Goal: Information Seeking & Learning: Learn about a topic

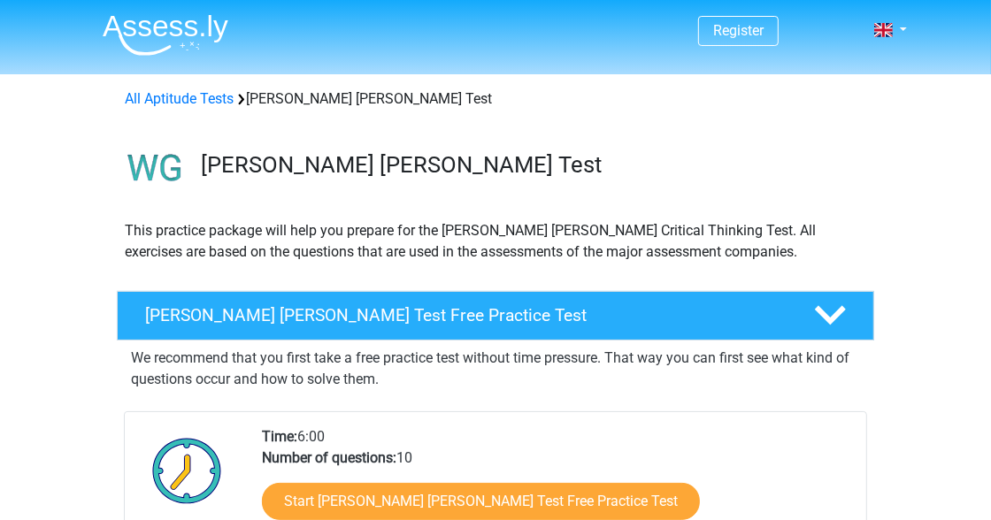
click at [855, 394] on div "We recommend that you first take a free practice test without time pressure. Th…" at bounding box center [495, 484] width 743 height 287
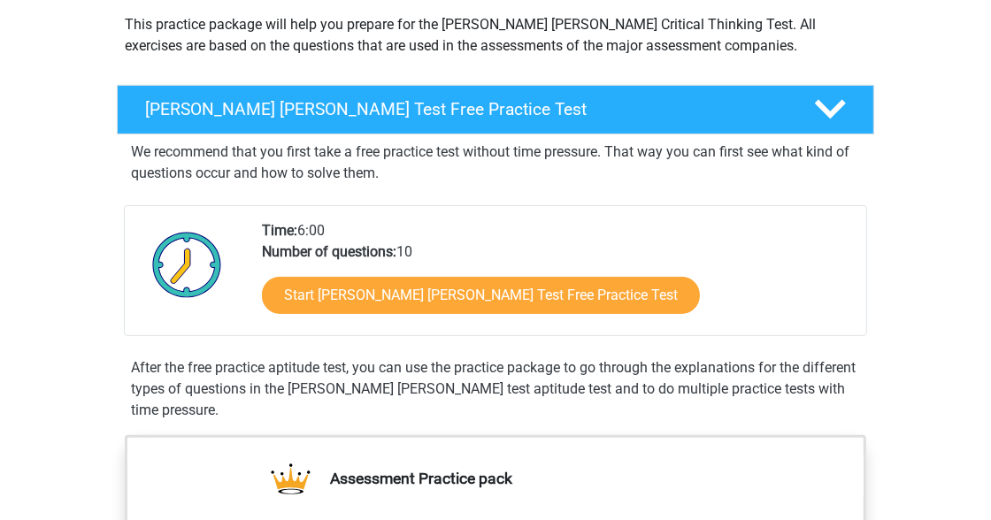
scroll to position [247, 0]
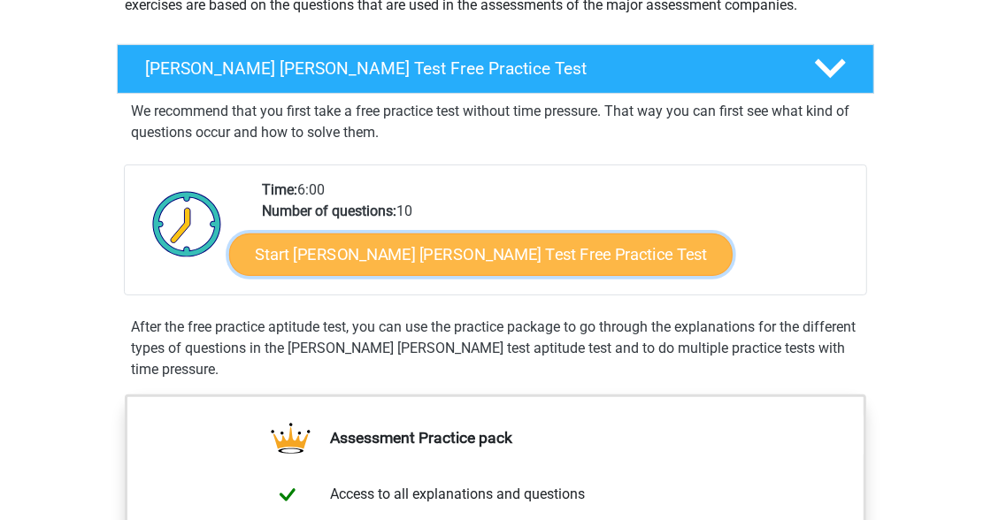
click at [547, 258] on link "Start Watson Glaser Test Free Practice Test" at bounding box center [480, 255] width 503 height 42
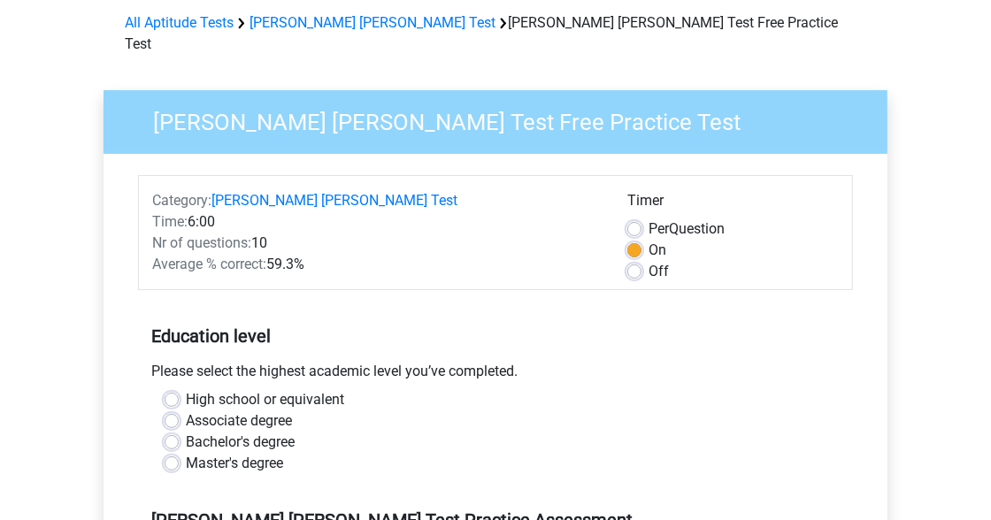
scroll to position [80, 0]
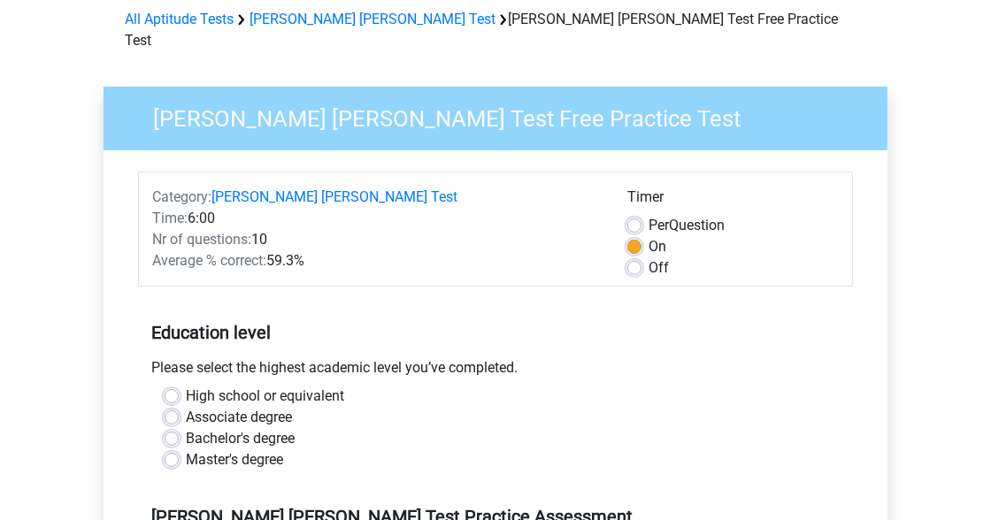
click at [652, 257] on label "Off" at bounding box center [658, 267] width 20 height 21
click at [641, 257] on input "Off" at bounding box center [634, 266] width 14 height 18
radio input "true"
drag, startPoint x: 989, startPoint y: 189, endPoint x: 1002, endPoint y: 240, distance: 52.1
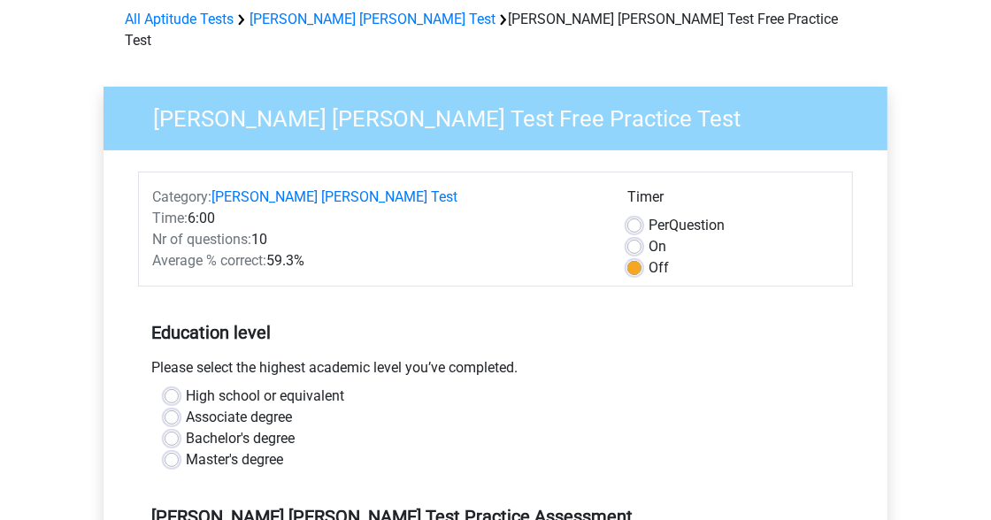
click at [750, 315] on h5 "Education level" at bounding box center [495, 332] width 688 height 35
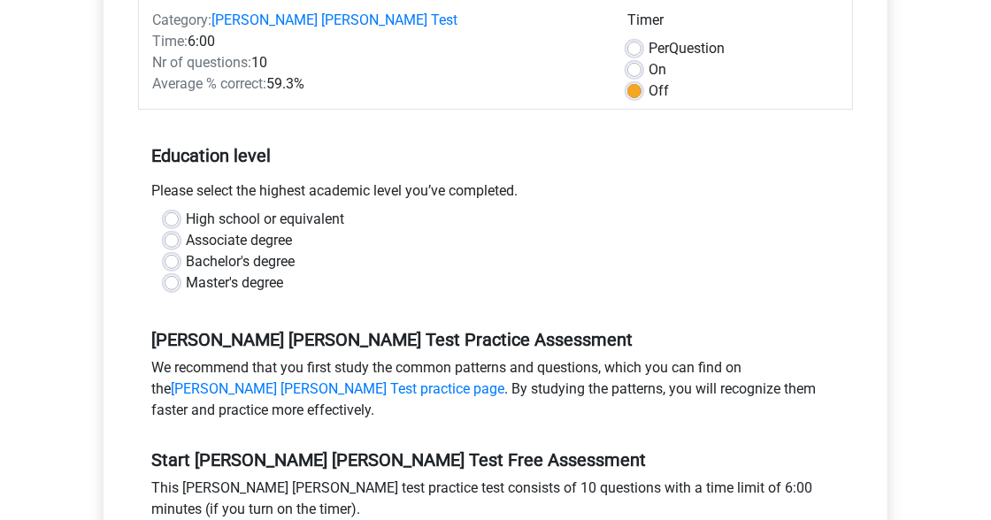
scroll to position [262, 0]
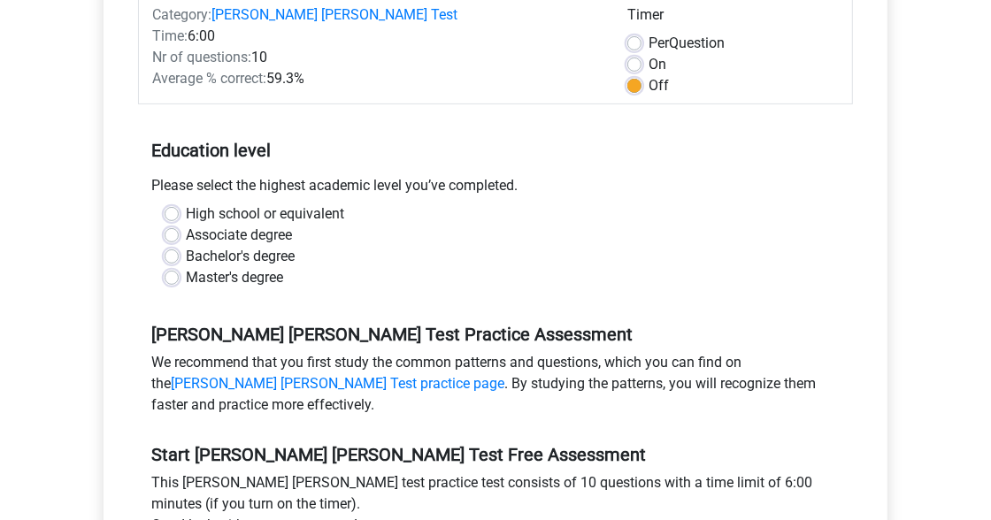
click at [254, 203] on label "High school or equivalent" at bounding box center [265, 213] width 158 height 21
click at [179, 203] on input "High school or equivalent" at bounding box center [172, 212] width 14 height 18
radio input "true"
click at [417, 246] on div "Bachelor's degree" at bounding box center [496, 256] width 662 height 21
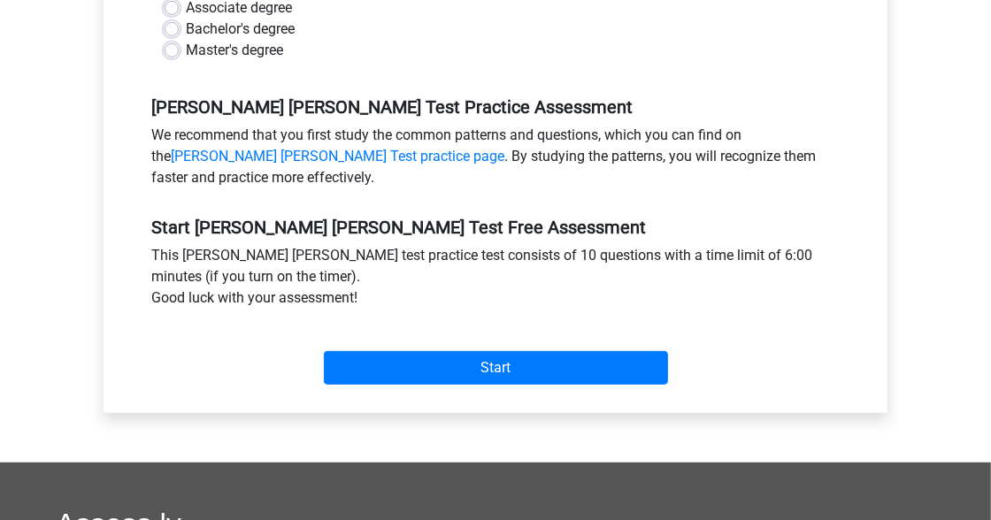
scroll to position [544, 0]
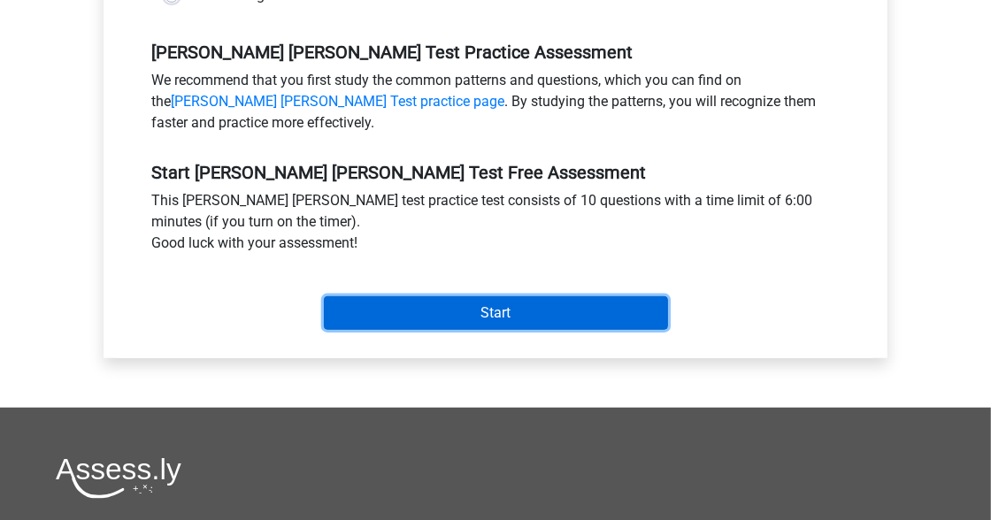
click at [425, 296] on input "Start" at bounding box center [496, 313] width 344 height 34
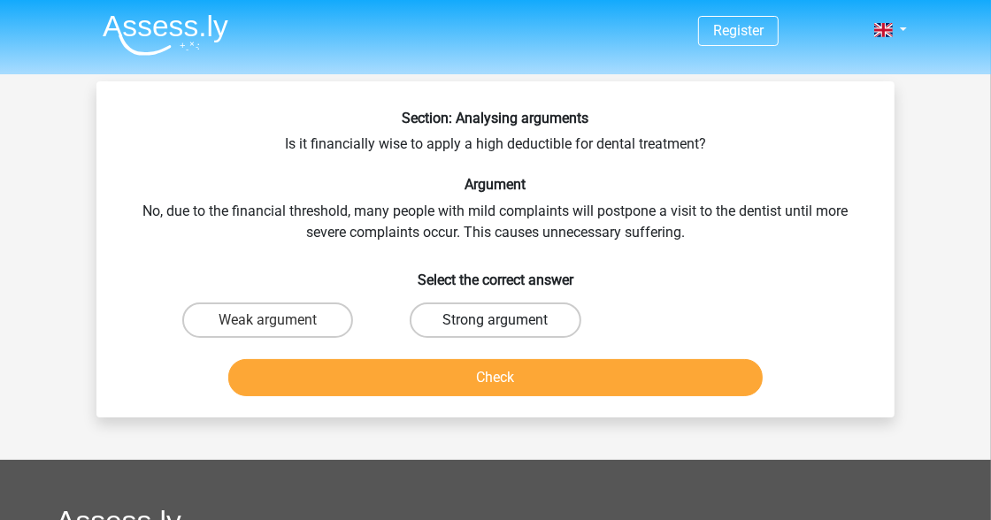
click at [449, 318] on label "Strong argument" at bounding box center [495, 320] width 171 height 35
click at [495, 320] on input "Strong argument" at bounding box center [501, 326] width 12 height 12
radio input "true"
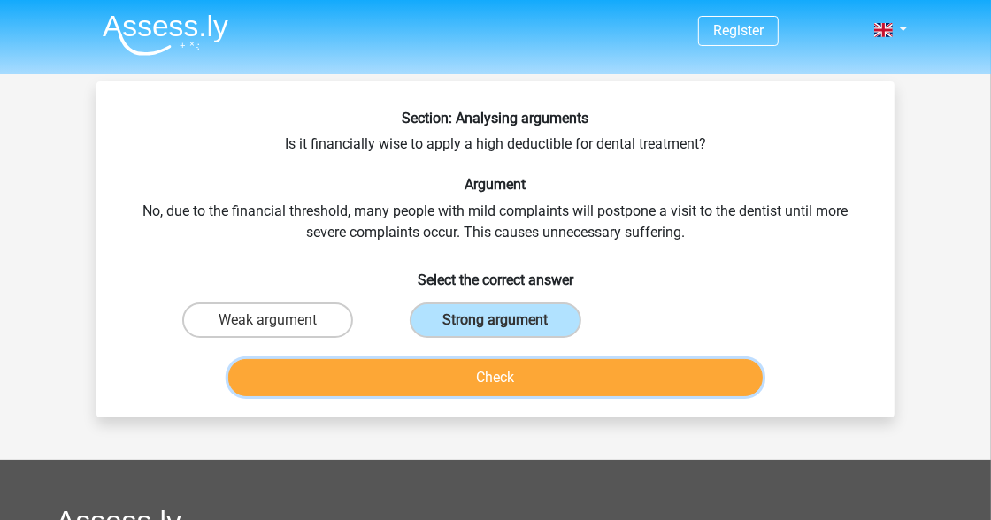
click at [464, 369] on button "Check" at bounding box center [495, 377] width 535 height 37
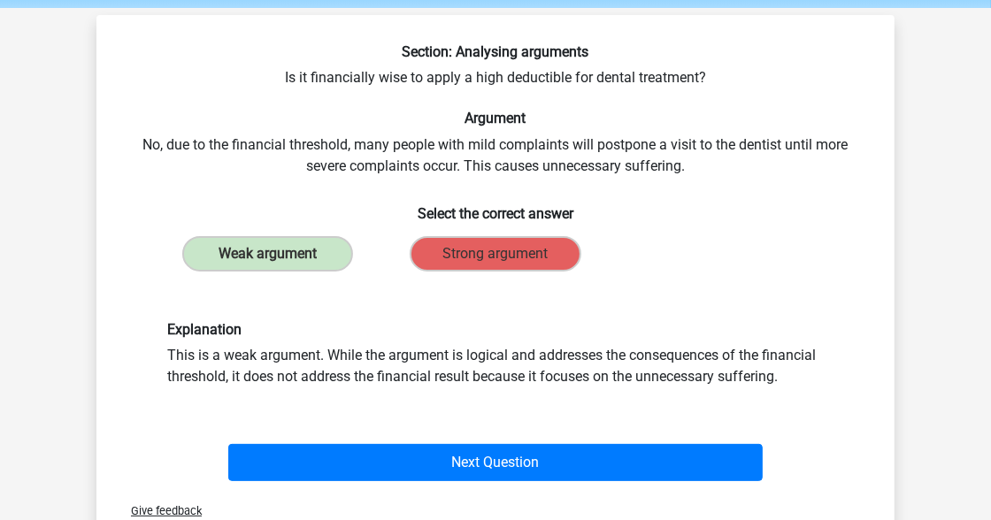
scroll to position [70, 0]
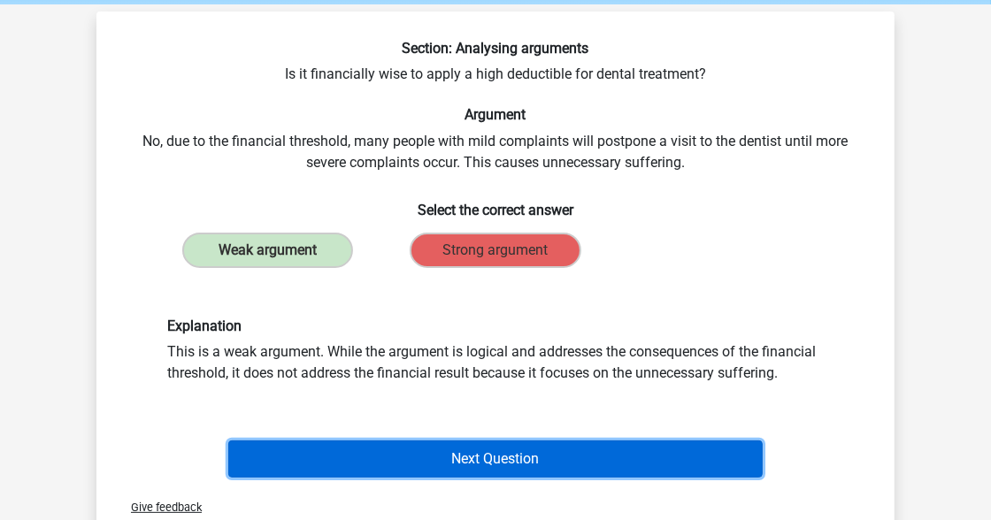
click at [411, 452] on button "Next Question" at bounding box center [495, 459] width 535 height 37
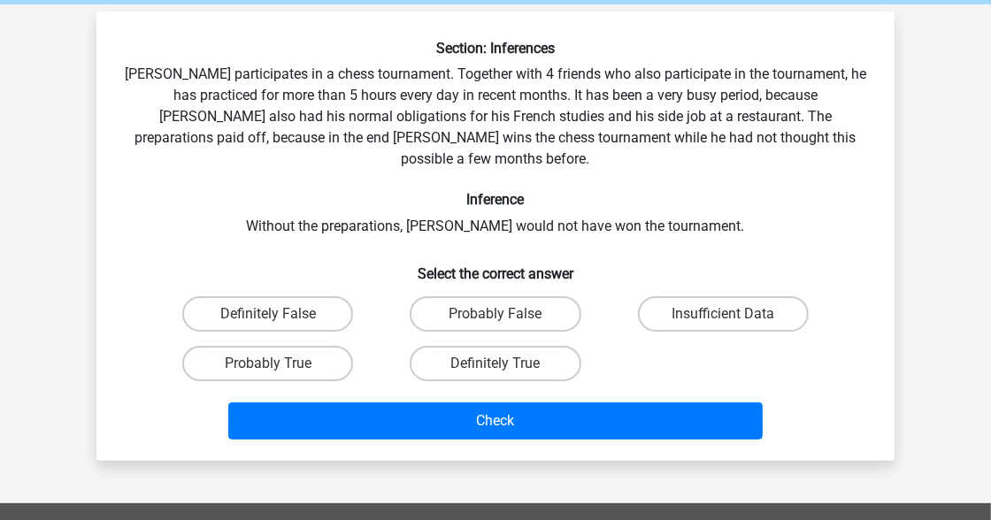
scroll to position [81, 0]
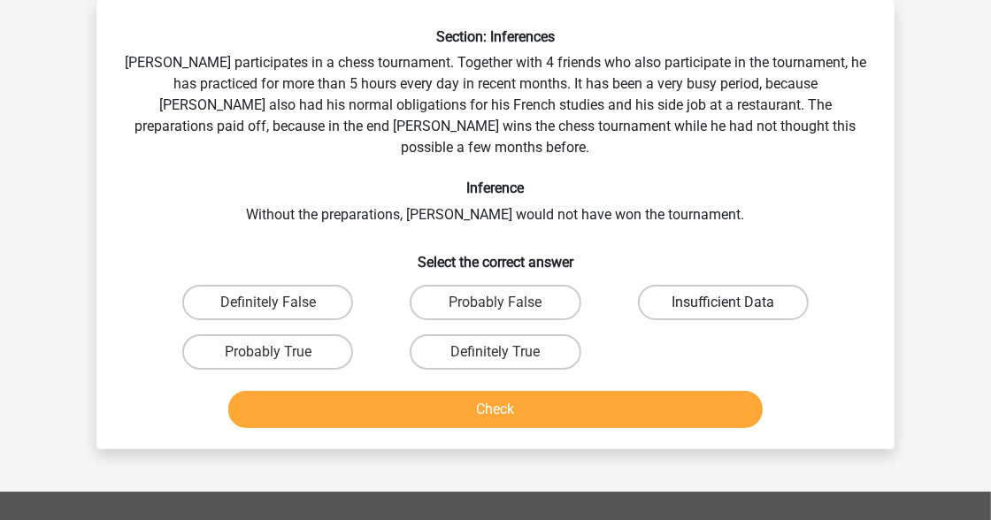
click at [685, 285] on label "Insufficient Data" at bounding box center [723, 302] width 171 height 35
click at [723, 303] on input "Insufficient Data" at bounding box center [729, 309] width 12 height 12
radio input "true"
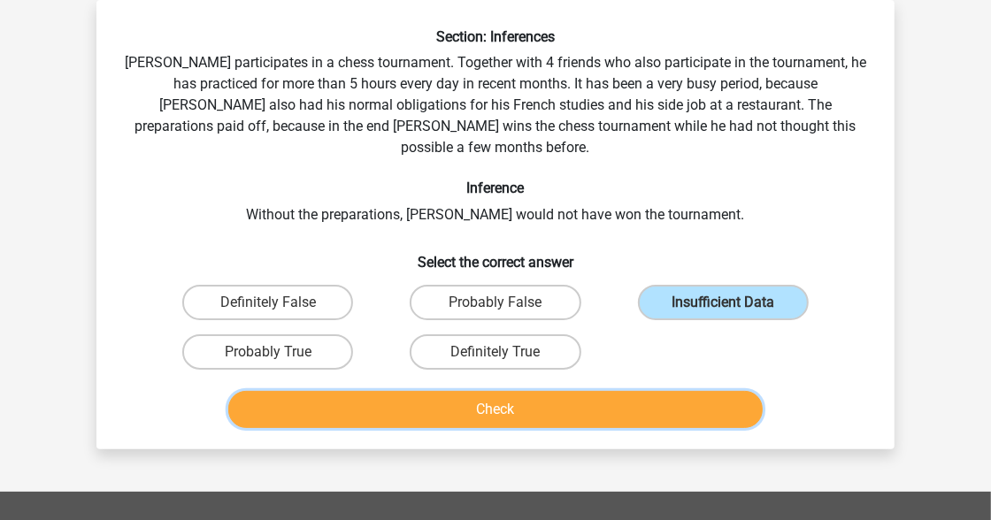
click at [641, 391] on button "Check" at bounding box center [495, 409] width 535 height 37
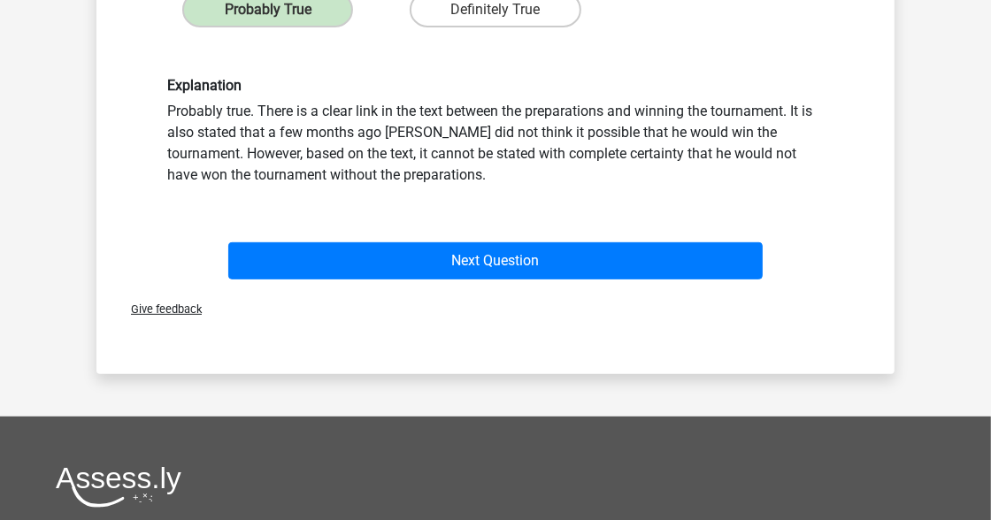
scroll to position [434, 0]
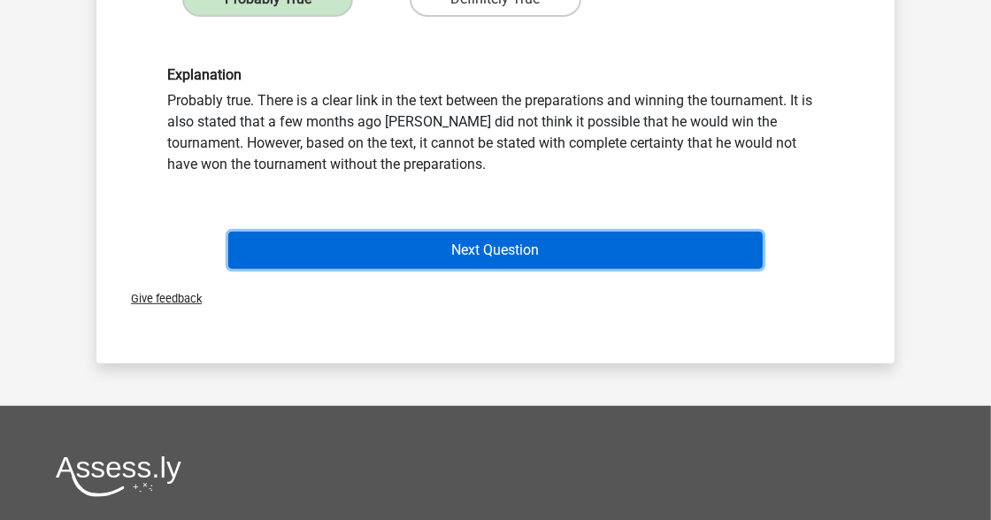
click at [485, 237] on button "Next Question" at bounding box center [495, 250] width 535 height 37
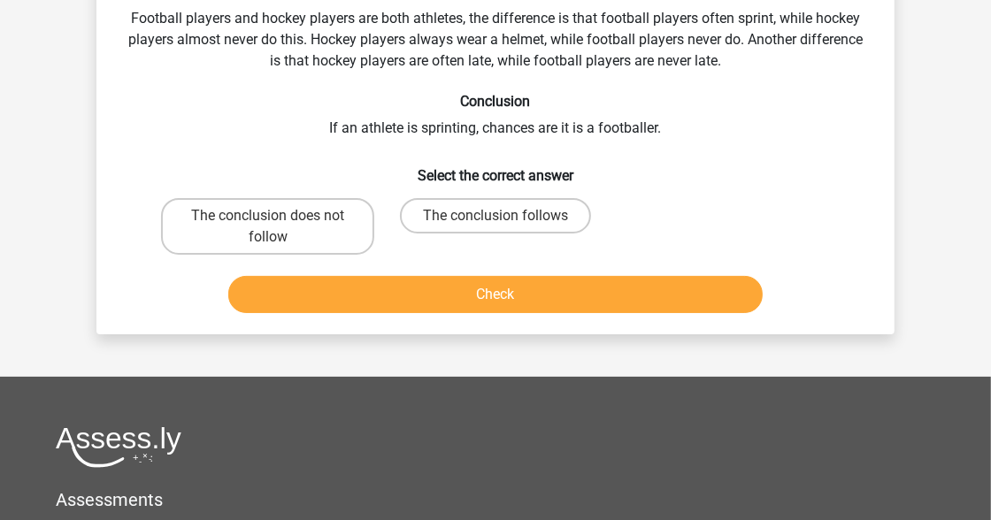
scroll to position [81, 0]
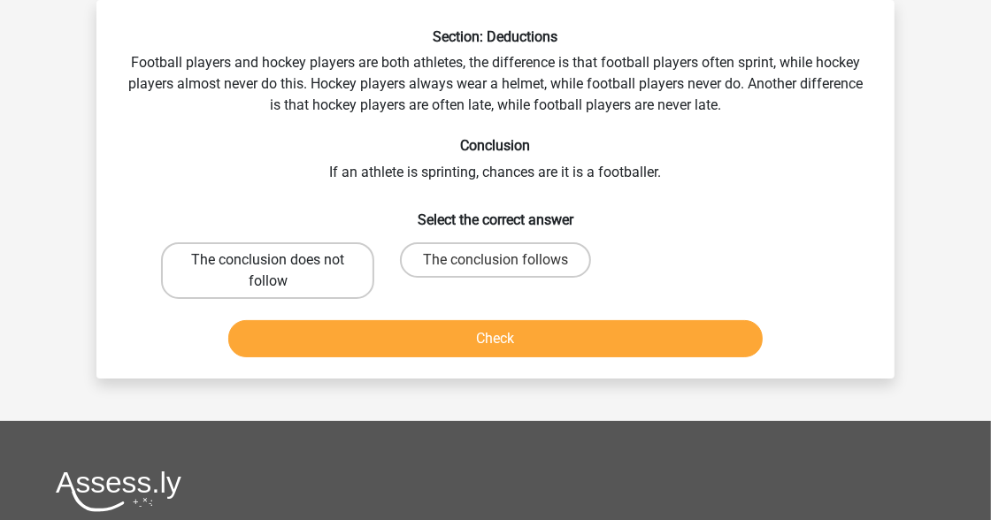
click at [346, 257] on label "The conclusion does not follow" at bounding box center [267, 270] width 213 height 57
click at [280, 260] on input "The conclusion does not follow" at bounding box center [274, 266] width 12 height 12
radio input "true"
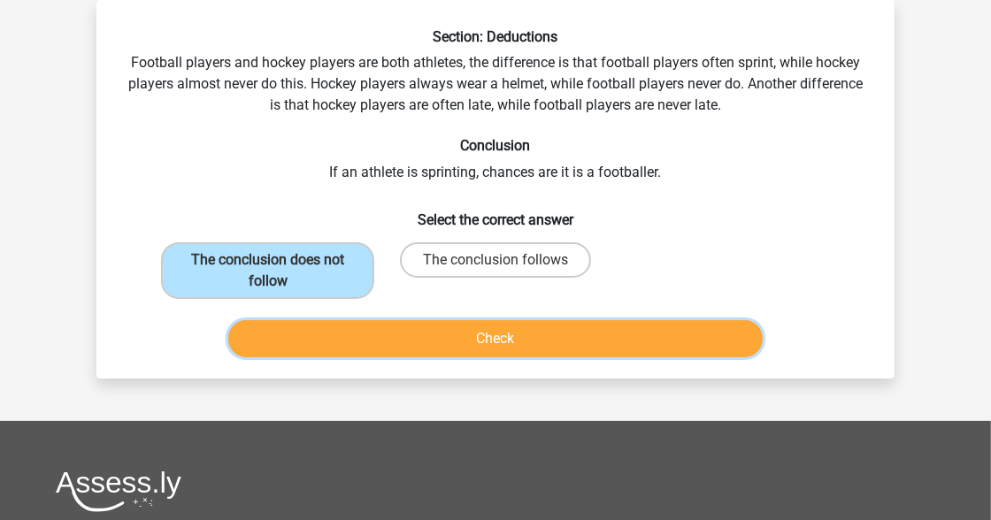
click at [387, 339] on button "Check" at bounding box center [495, 338] width 535 height 37
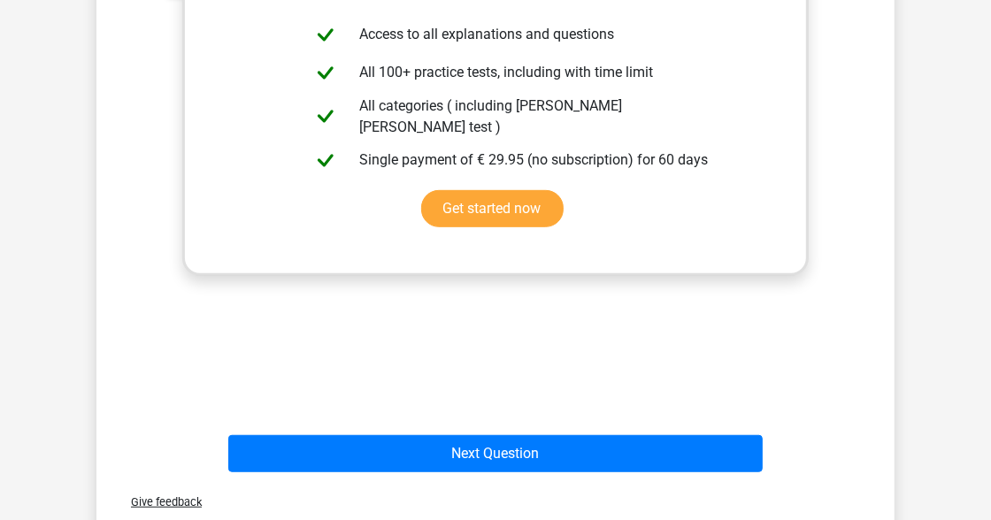
scroll to position [540, 0]
